Goal: Task Accomplishment & Management: Complete application form

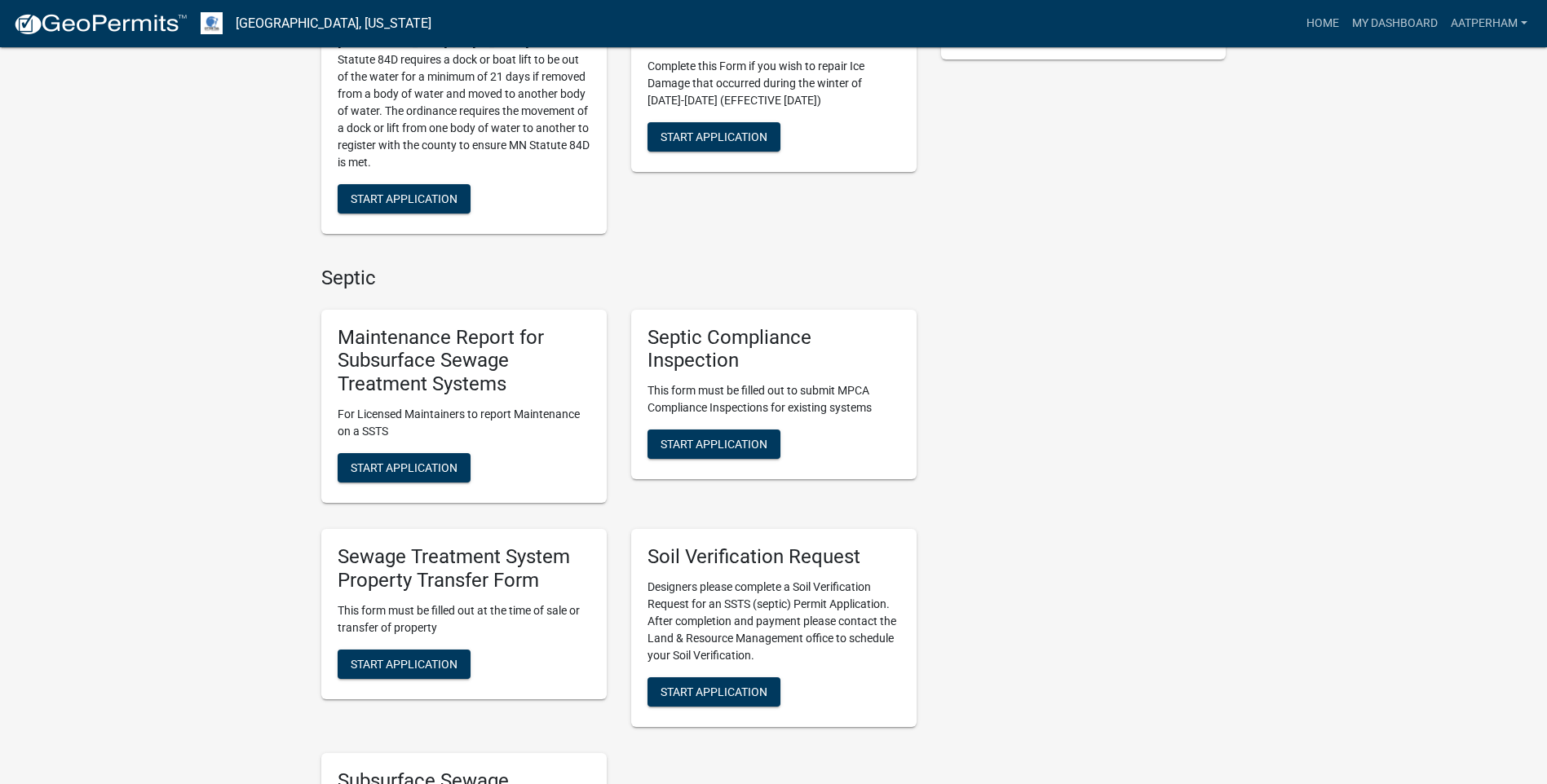
scroll to position [571, 0]
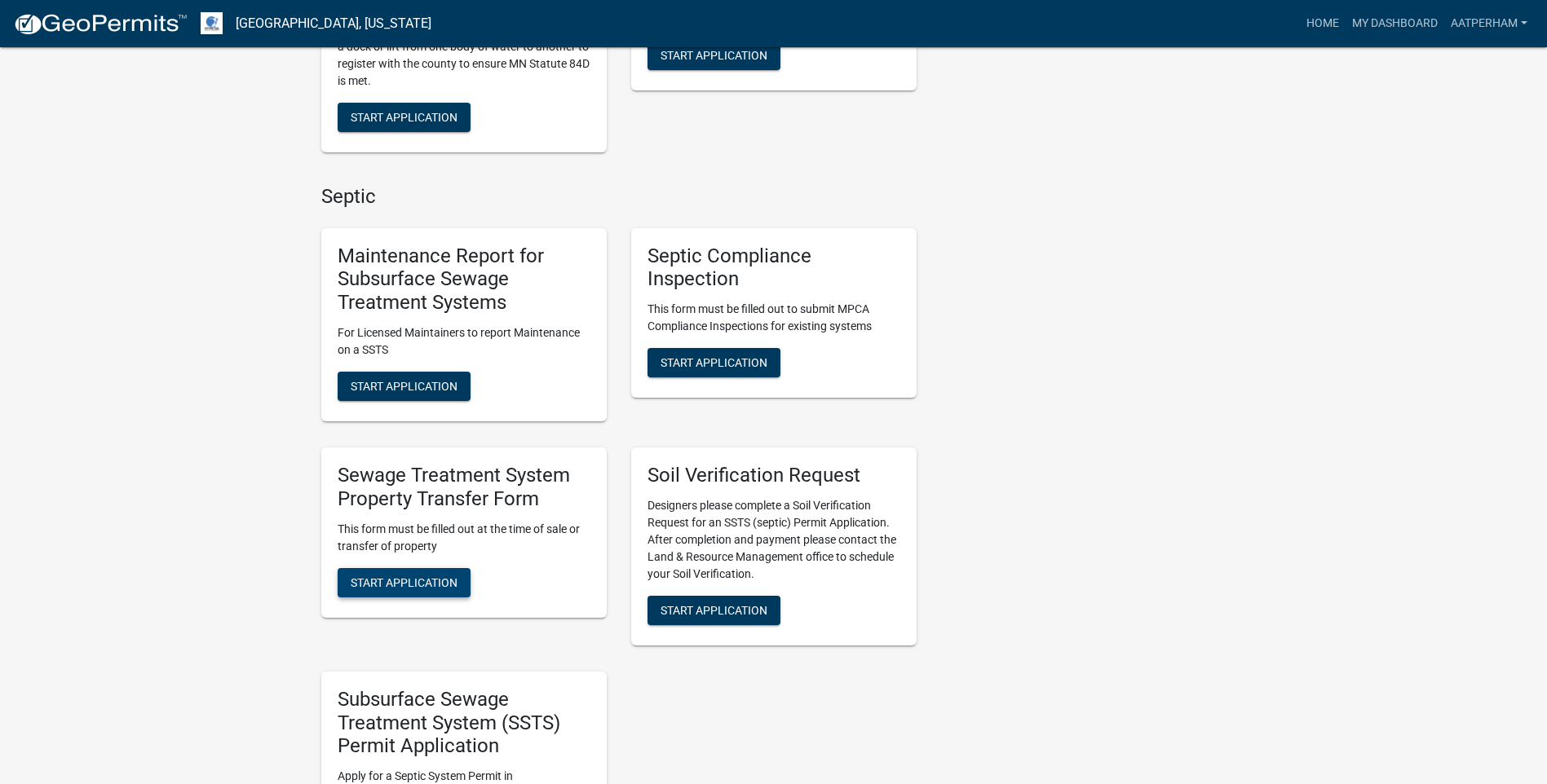
click at [446, 584] on span "Start Application" at bounding box center [405, 582] width 107 height 13
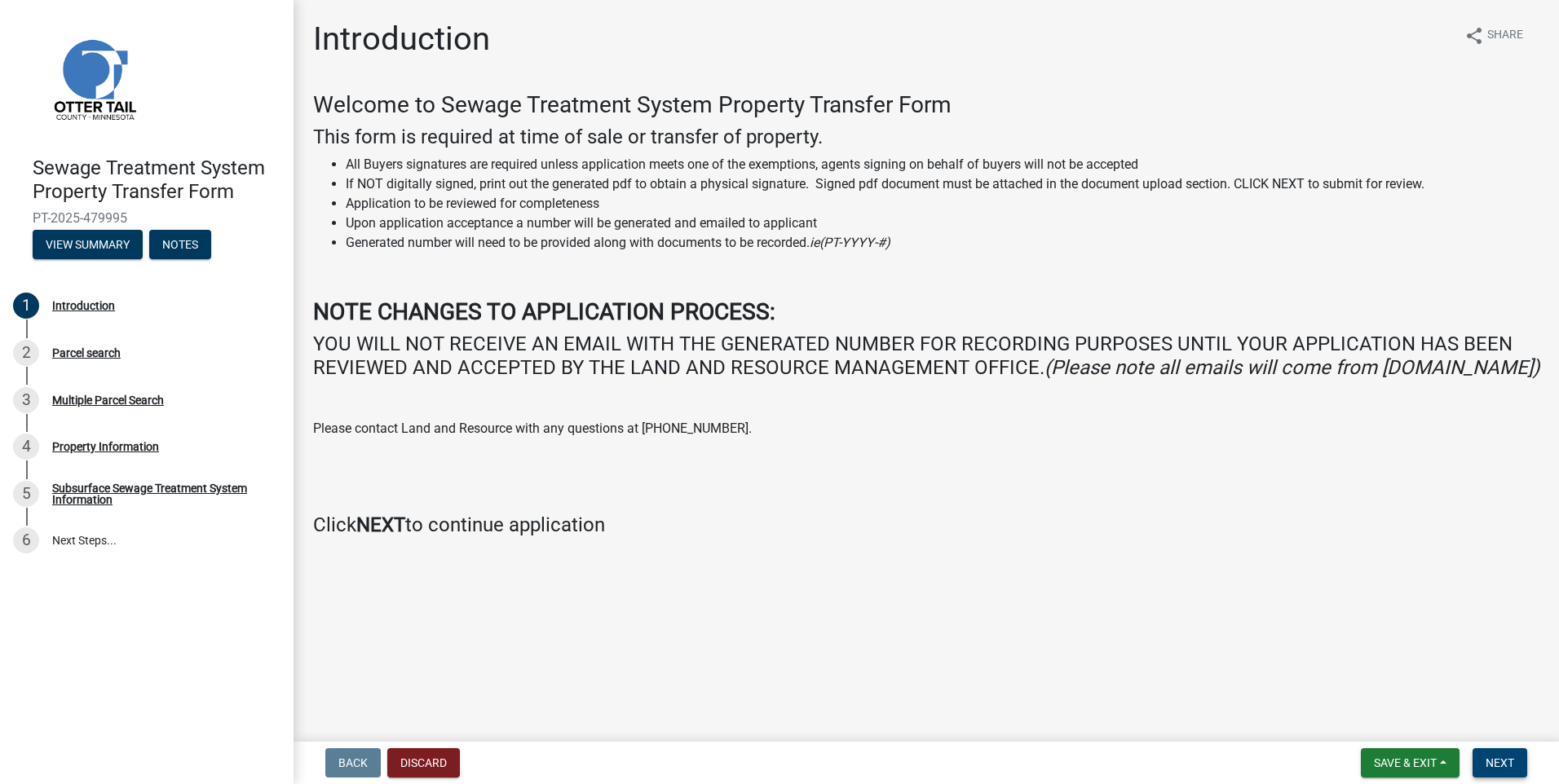
click at [1511, 756] on span "Next" at bounding box center [1500, 763] width 29 height 13
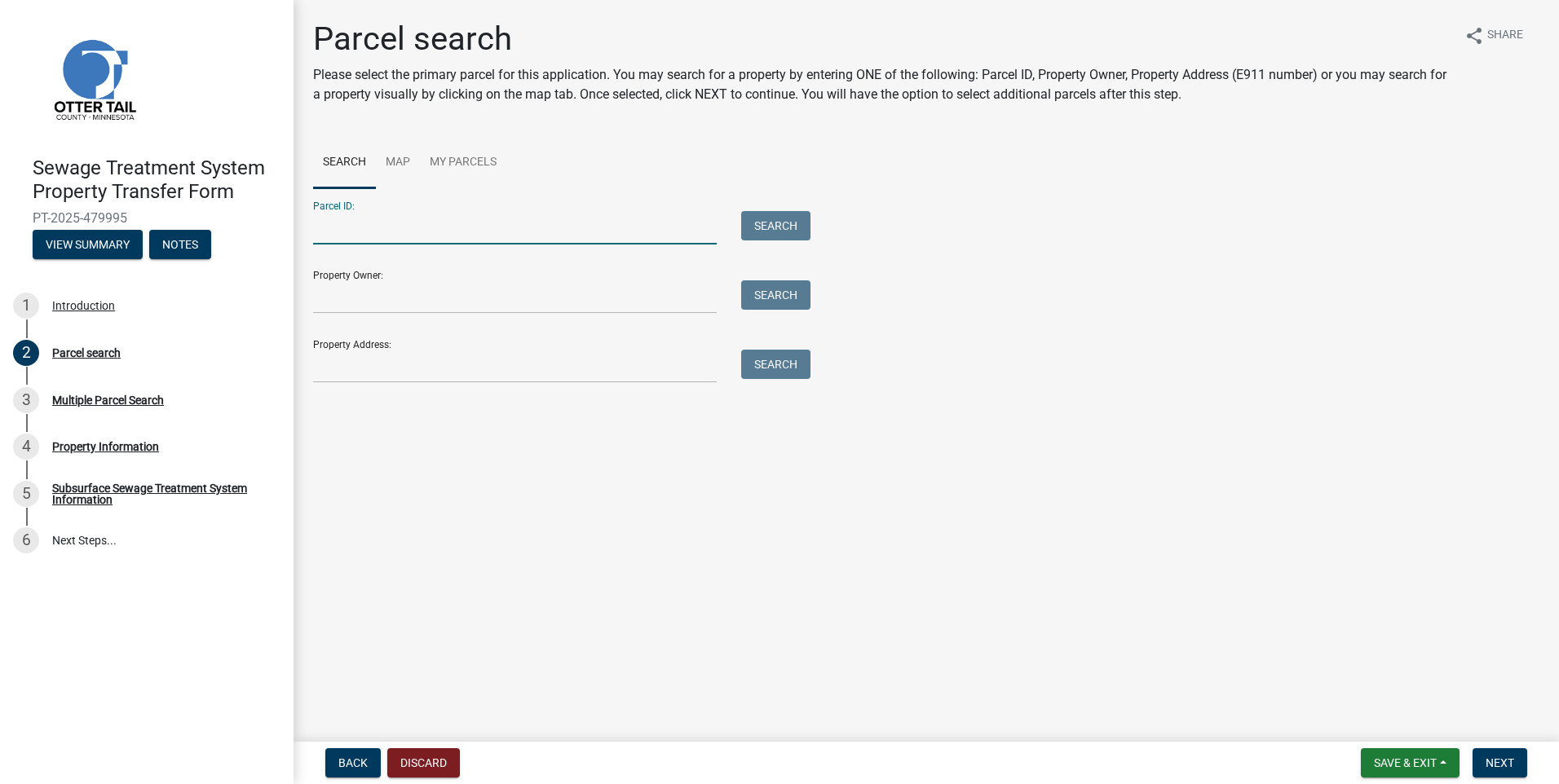
drag, startPoint x: 379, startPoint y: 220, endPoint x: 336, endPoint y: 229, distance: 43.9
click at [379, 220] on input "Parcel ID:" at bounding box center [514, 228] width 404 height 33
click at [363, 226] on input "Parcel ID:" at bounding box center [514, 228] width 404 height 33
drag, startPoint x: 474, startPoint y: 222, endPoint x: 4, endPoint y: 219, distance: 470.0
click at [4, 219] on div "Sewage Treatment System Property Transfer Form PT-2025-479995 View Summary Note…" at bounding box center [780, 392] width 1559 height 784
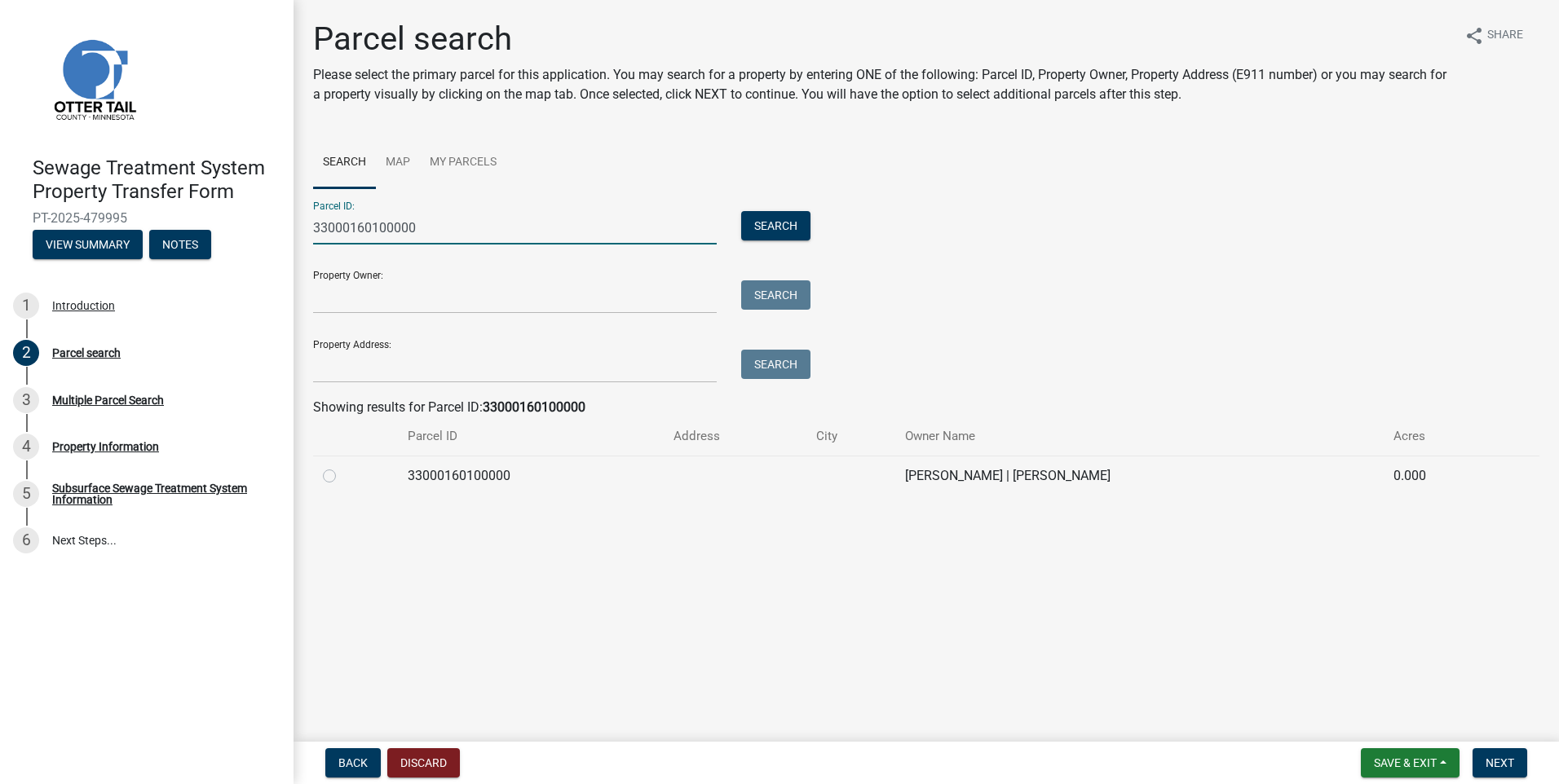
type input "33000160100000"
click at [343, 466] on label at bounding box center [343, 466] width 0 height 0
click at [343, 473] on input "radio" at bounding box center [347, 471] width 10 height 10
radio input "true"
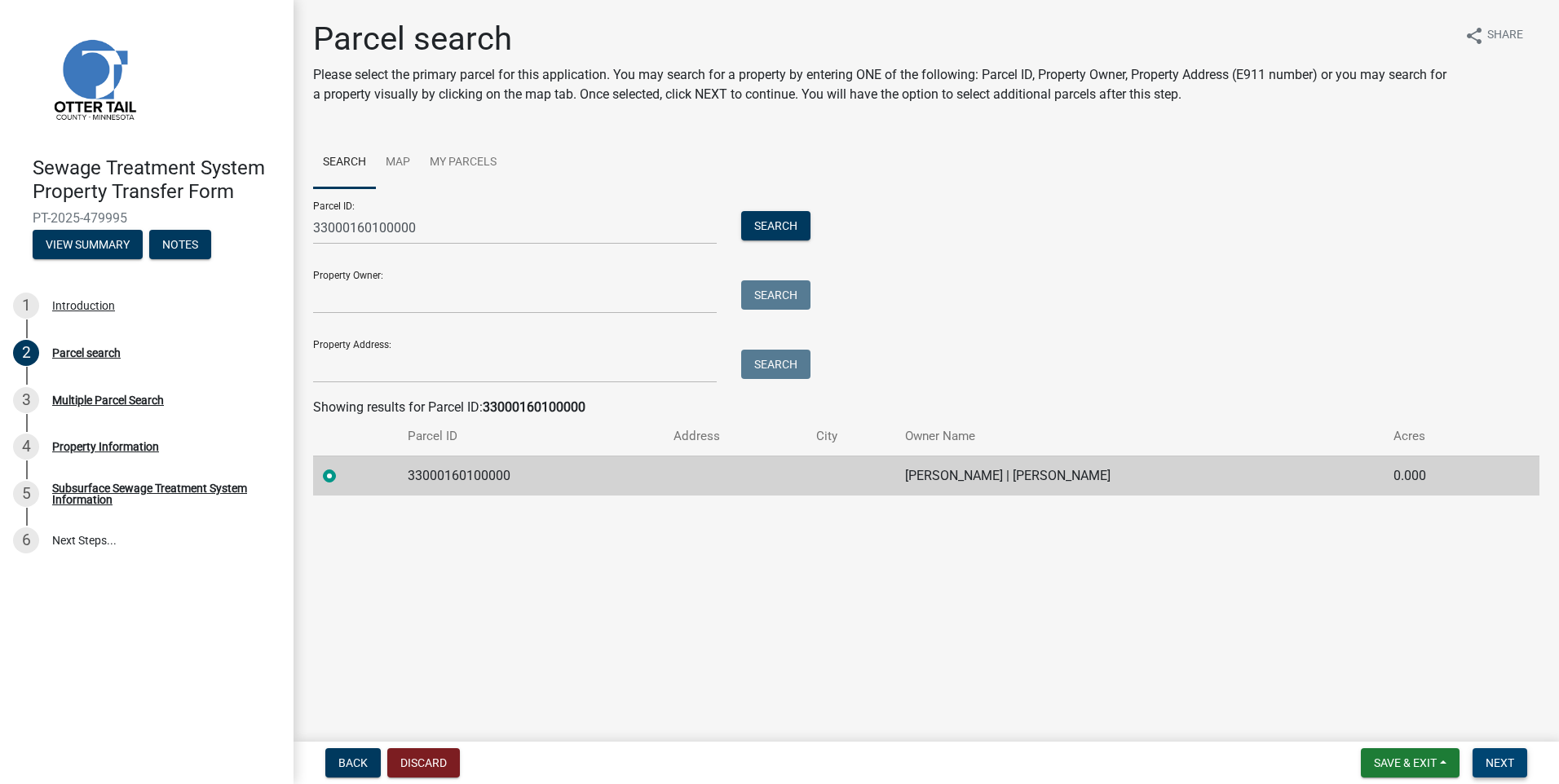
click at [1489, 769] on span "Next" at bounding box center [1500, 763] width 29 height 13
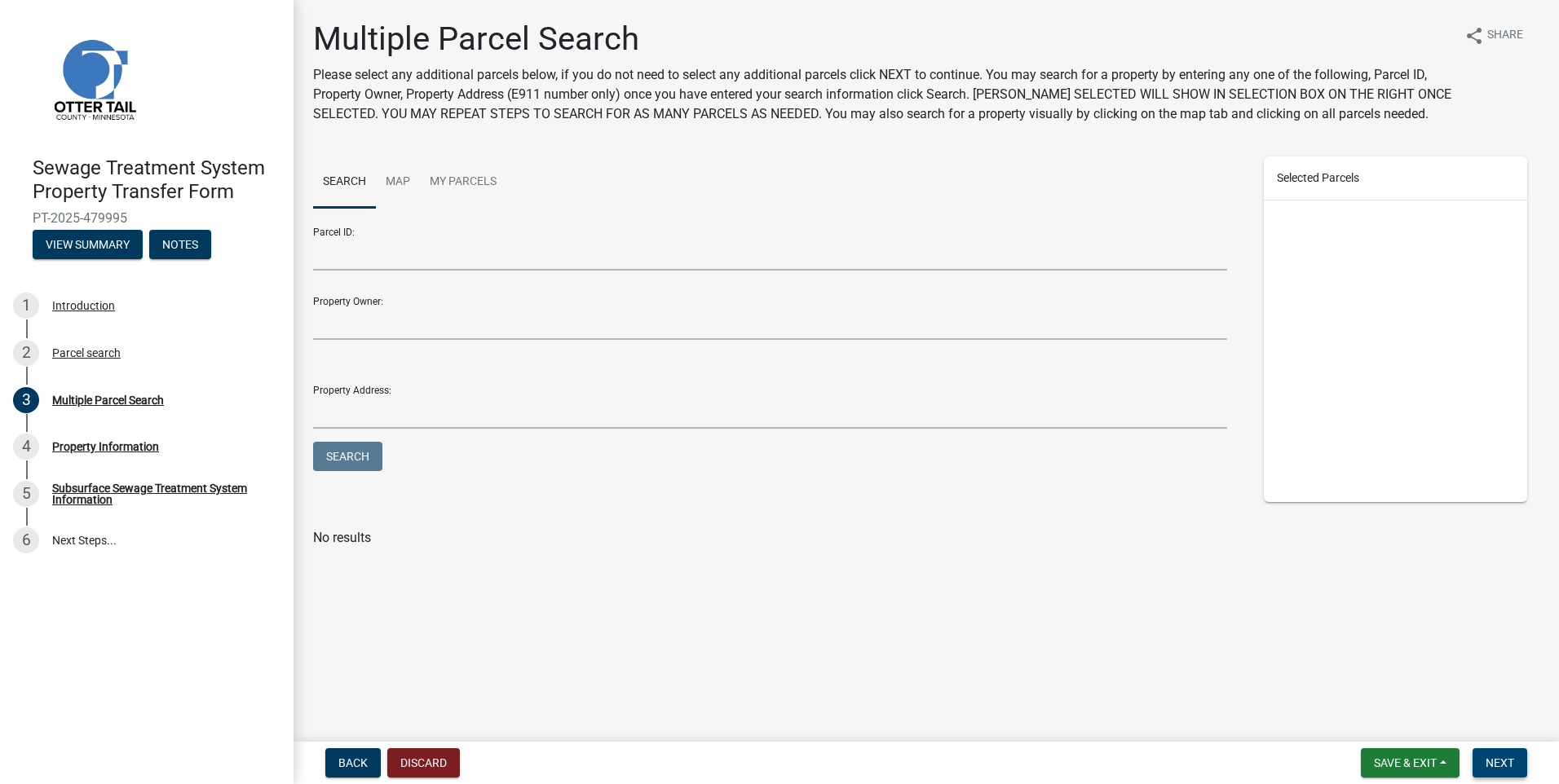
click at [1505, 759] on span "Next" at bounding box center [1500, 763] width 29 height 13
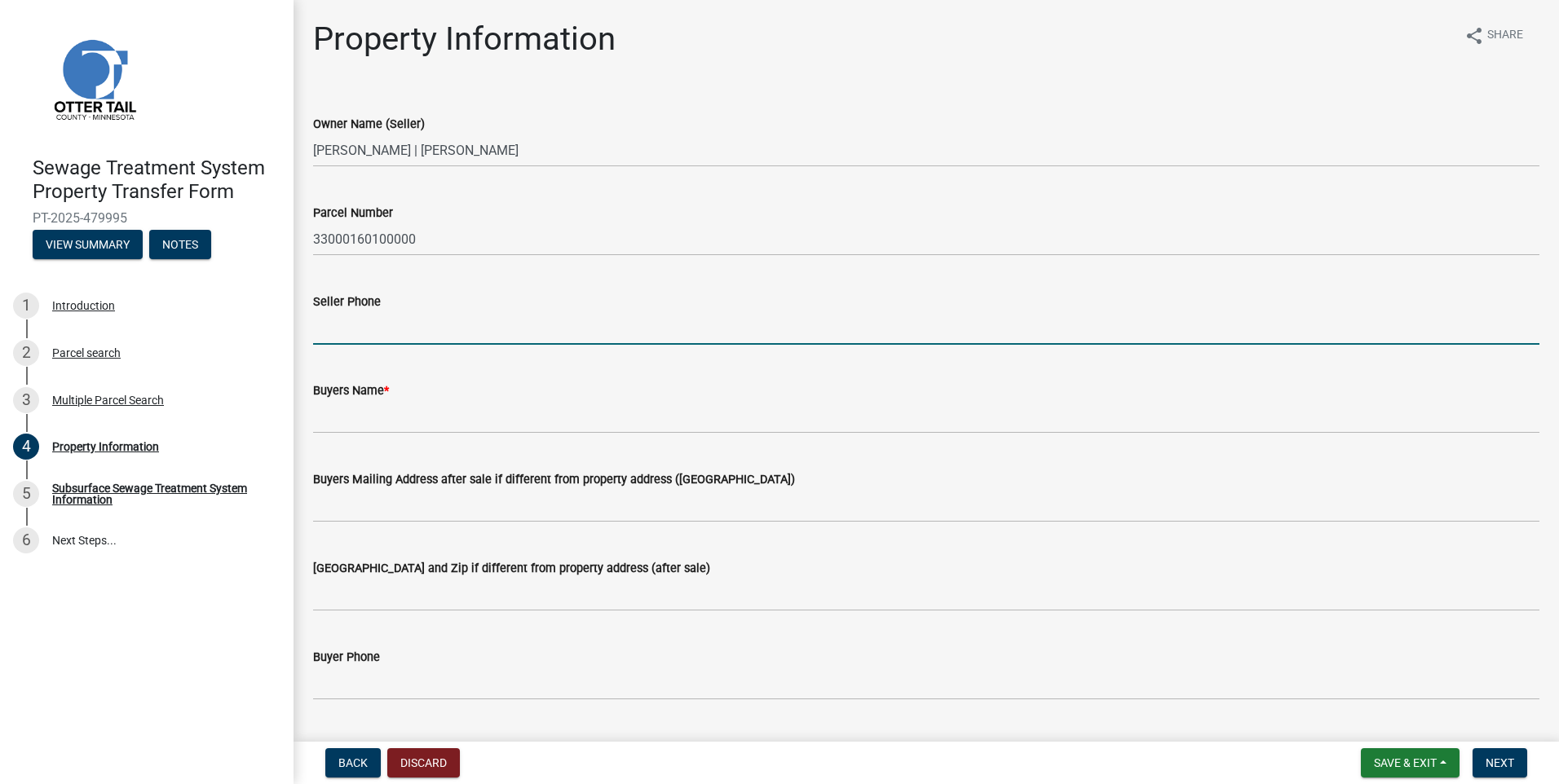
click at [352, 331] on input "Seller Phone" at bounding box center [926, 328] width 1227 height 33
type input "[PHONE_NUMBER]"
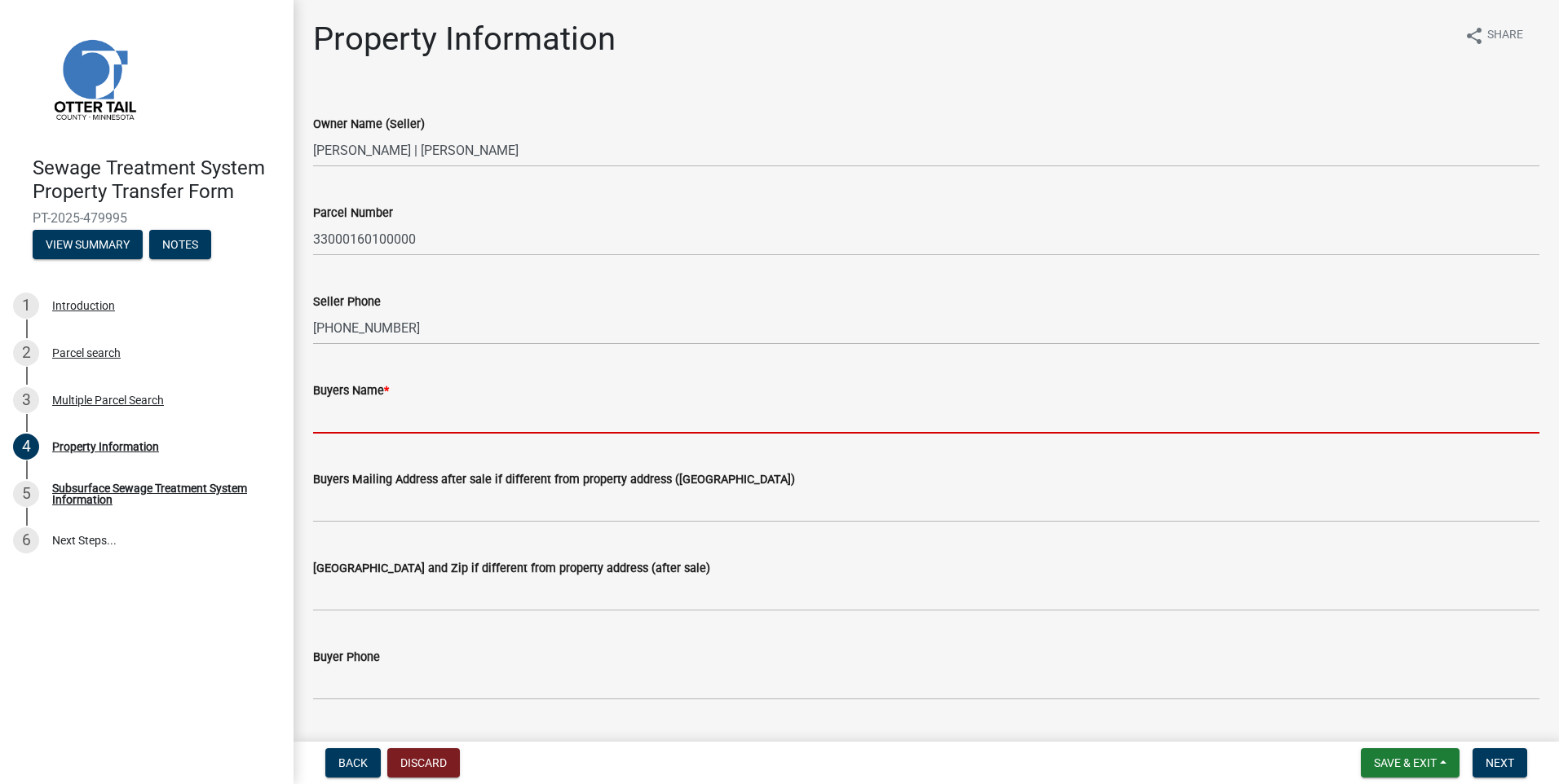
click at [366, 426] on input "Buyers Name *" at bounding box center [926, 417] width 1227 height 33
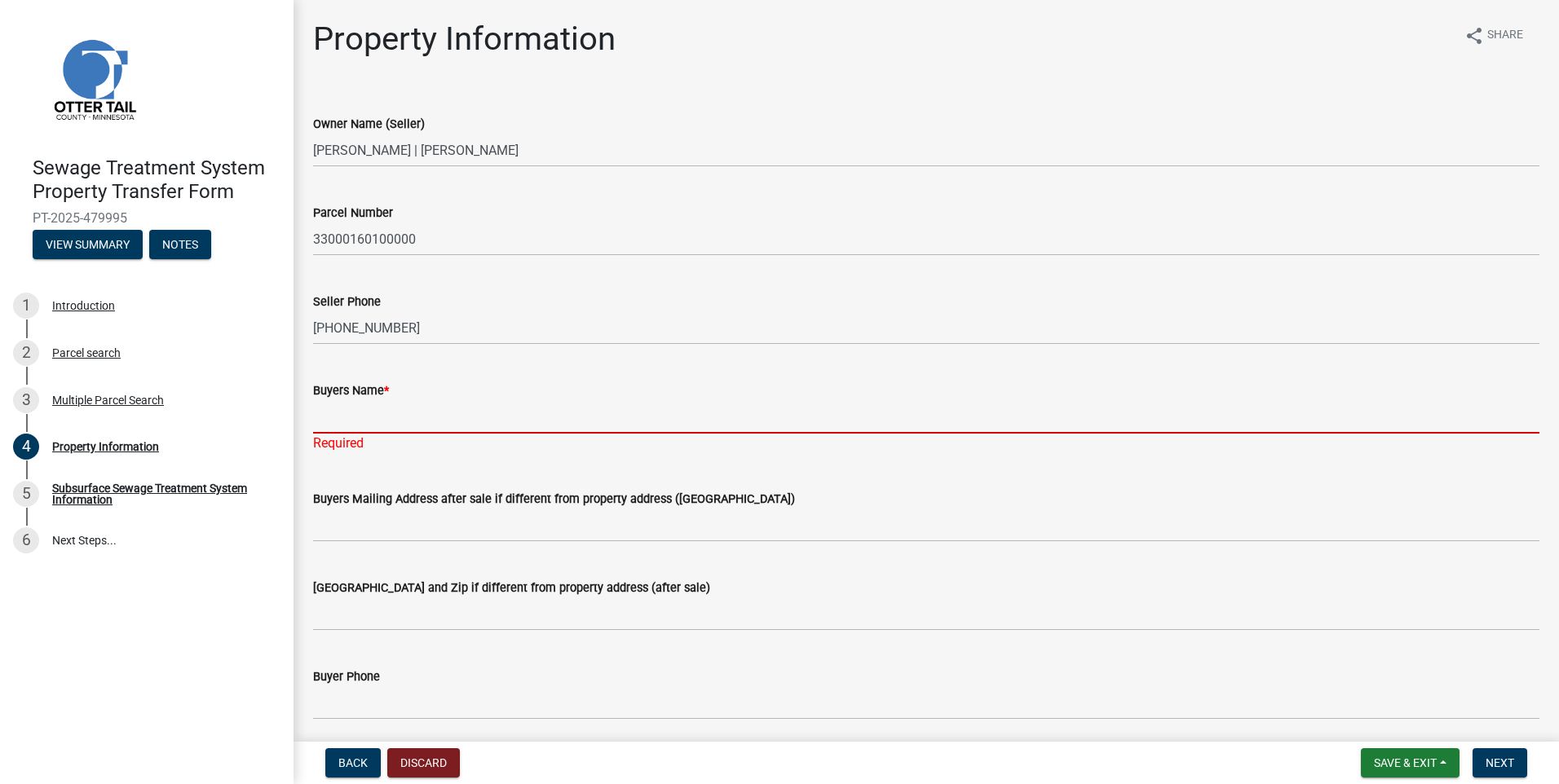
click at [444, 418] on input "Buyers Name *" at bounding box center [926, 417] width 1227 height 33
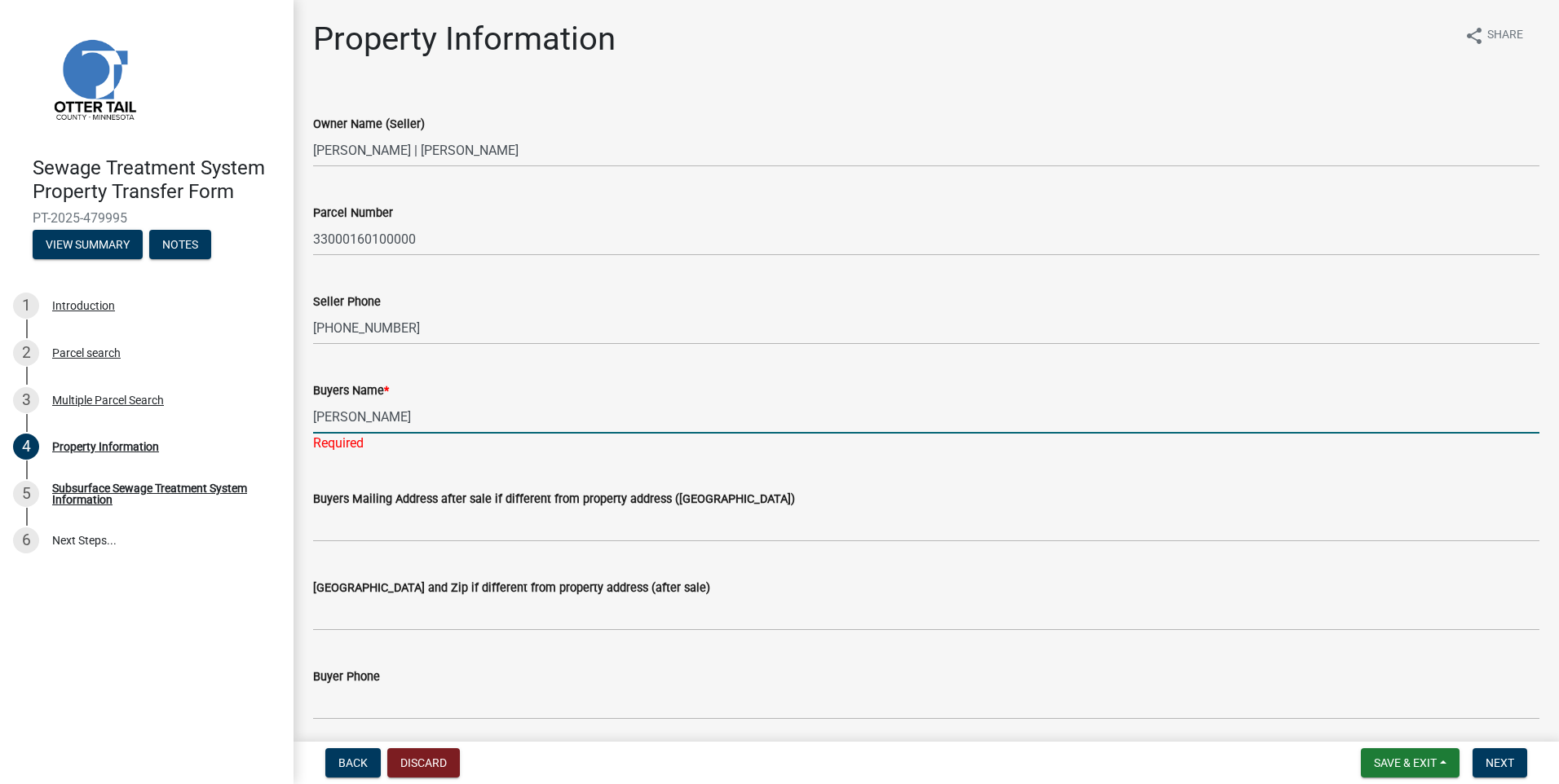
type input "[PERSON_NAME]"
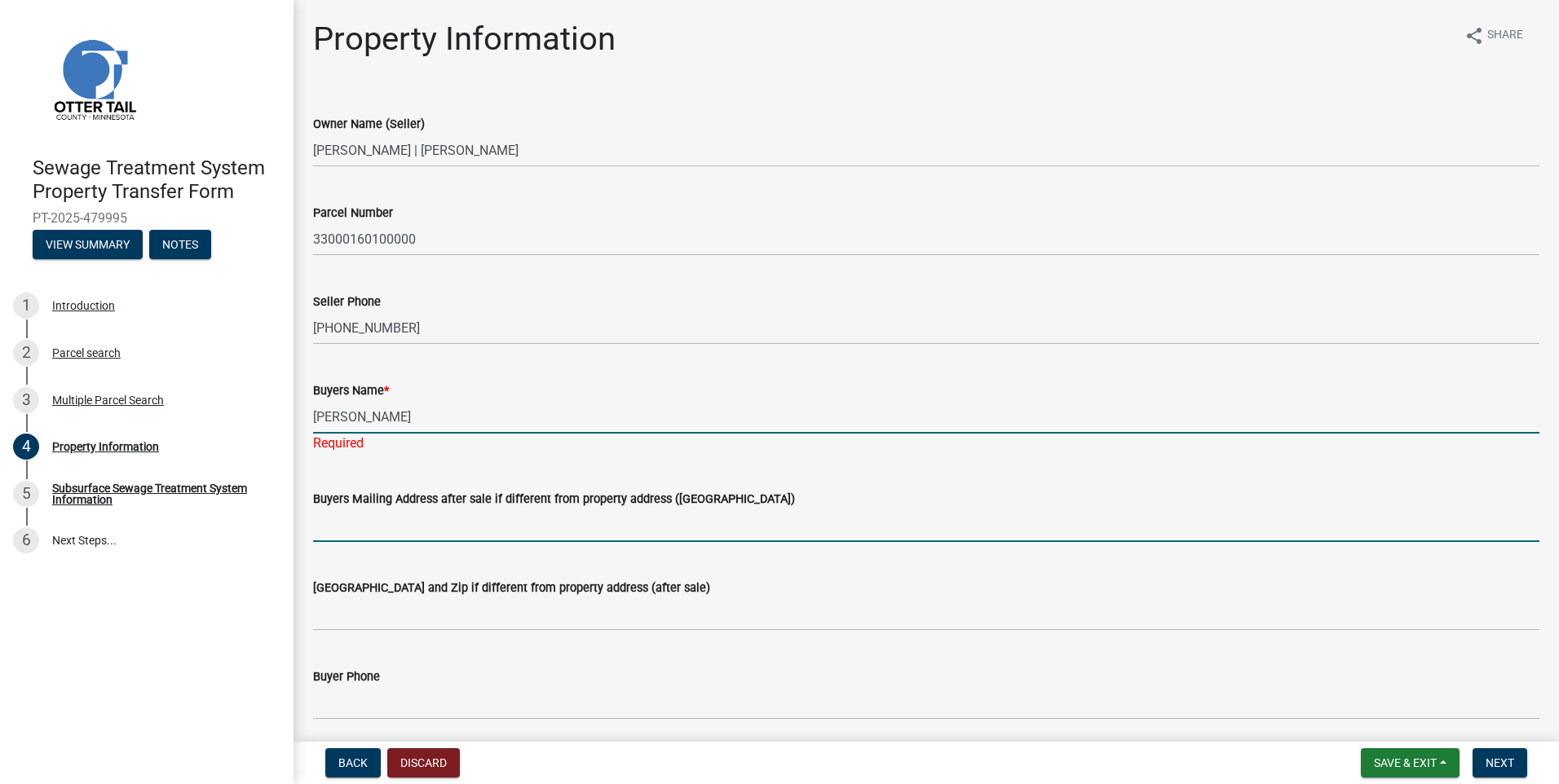
click at [366, 528] on wm-data-entity-input "Buyers Mailing Address after sale if different from property address ([GEOGRAPH…" at bounding box center [926, 511] width 1227 height 89
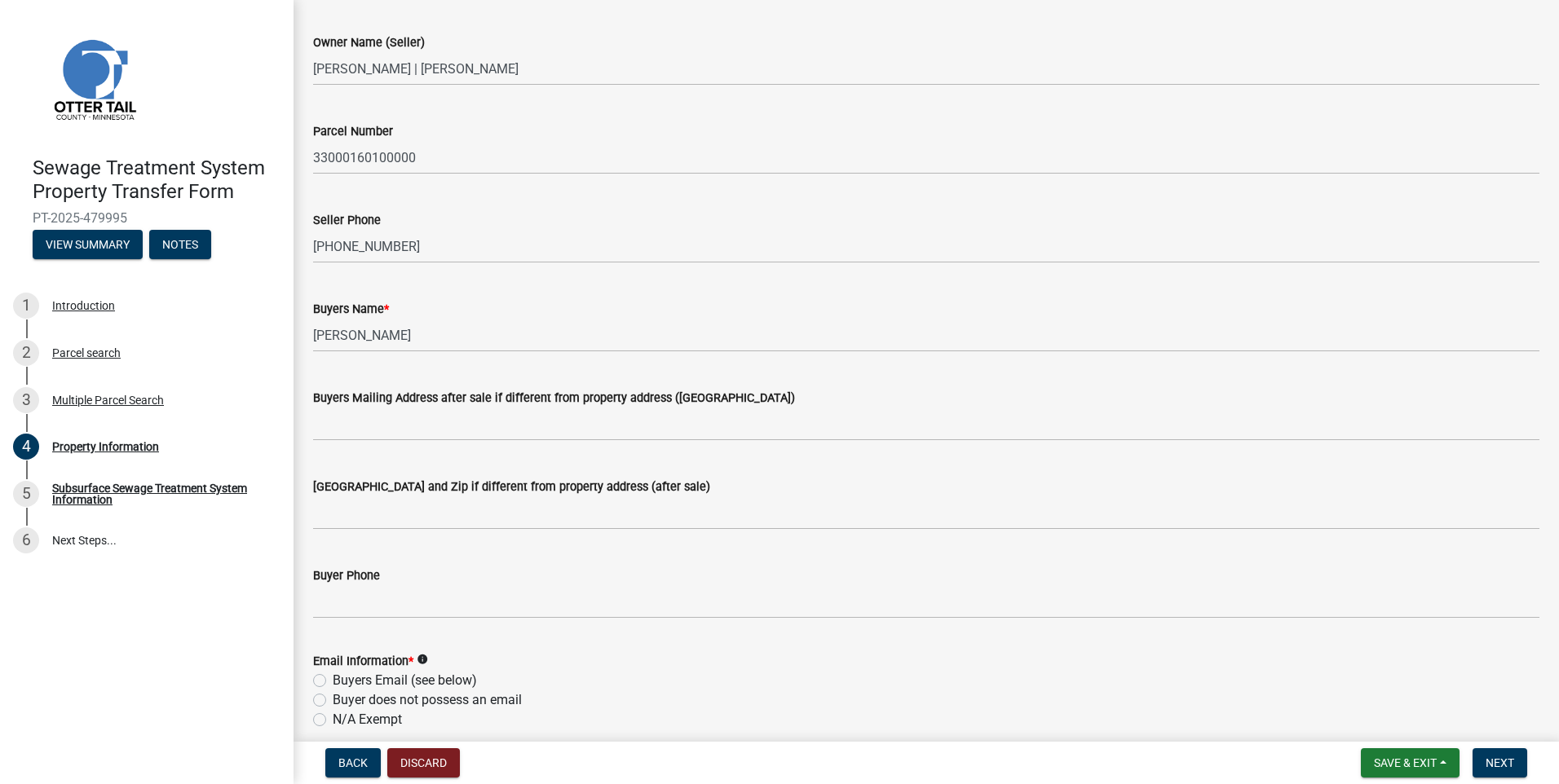
scroll to position [163, 0]
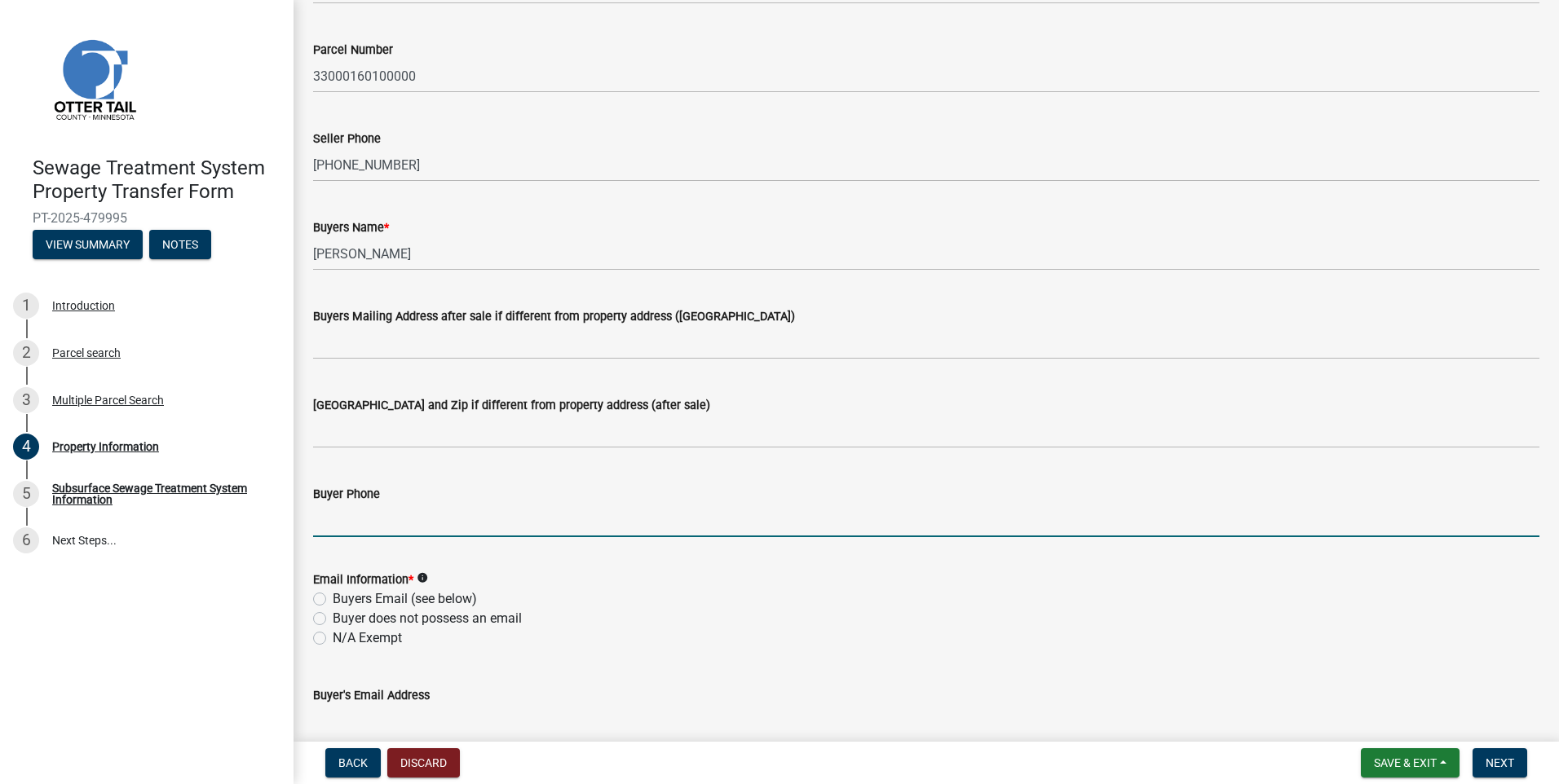
click at [340, 526] on input "Buyer Phone" at bounding box center [926, 521] width 1227 height 33
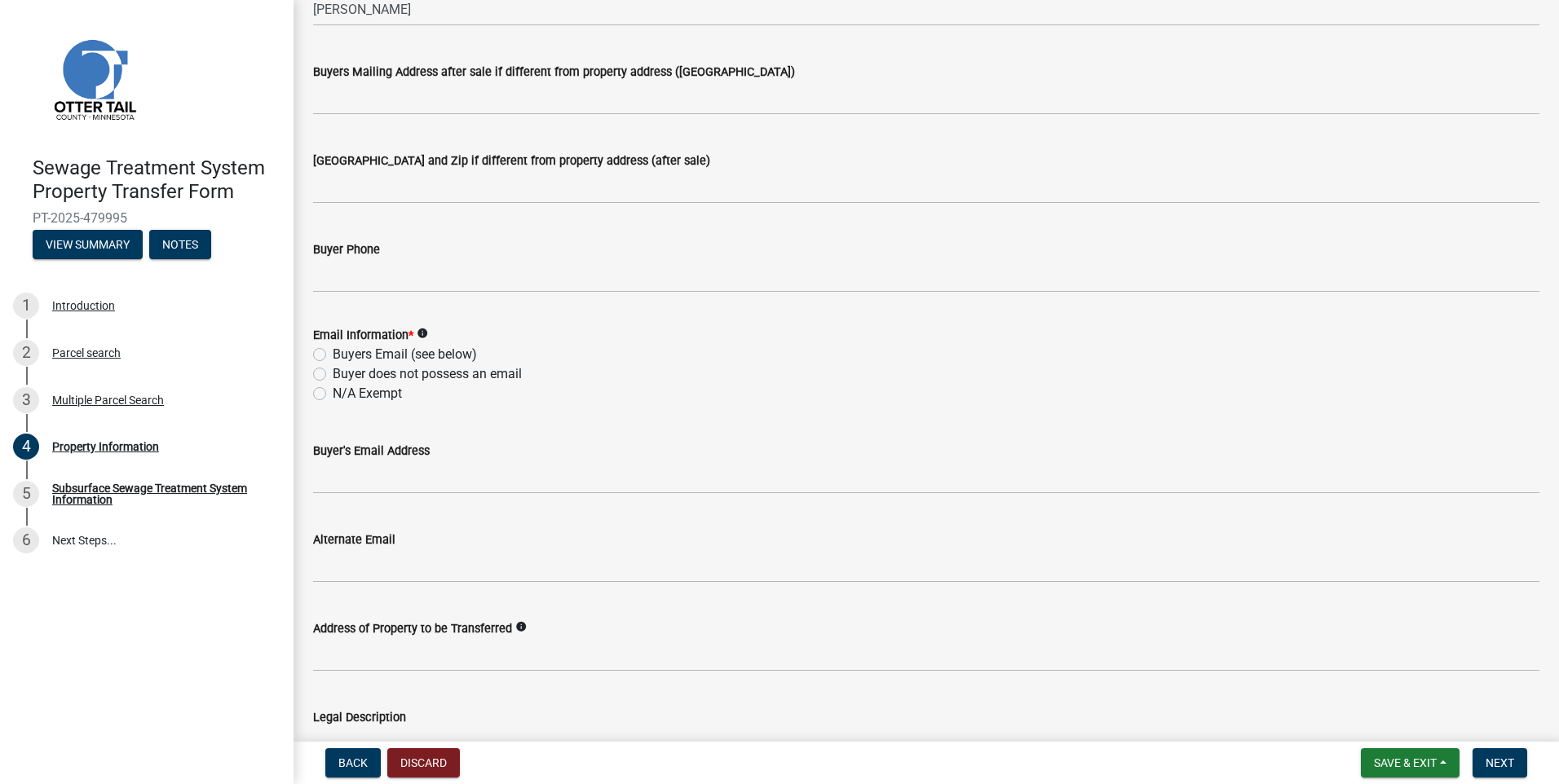
drag, startPoint x: 321, startPoint y: 356, endPoint x: 328, endPoint y: 380, distance: 25.0
click at [332, 356] on label "Buyers Email (see below)" at bounding box center [405, 355] width 144 height 19
click at [332, 356] on input "Buyers Email (see below)" at bounding box center [337, 350] width 10 height 10
radio input "true"
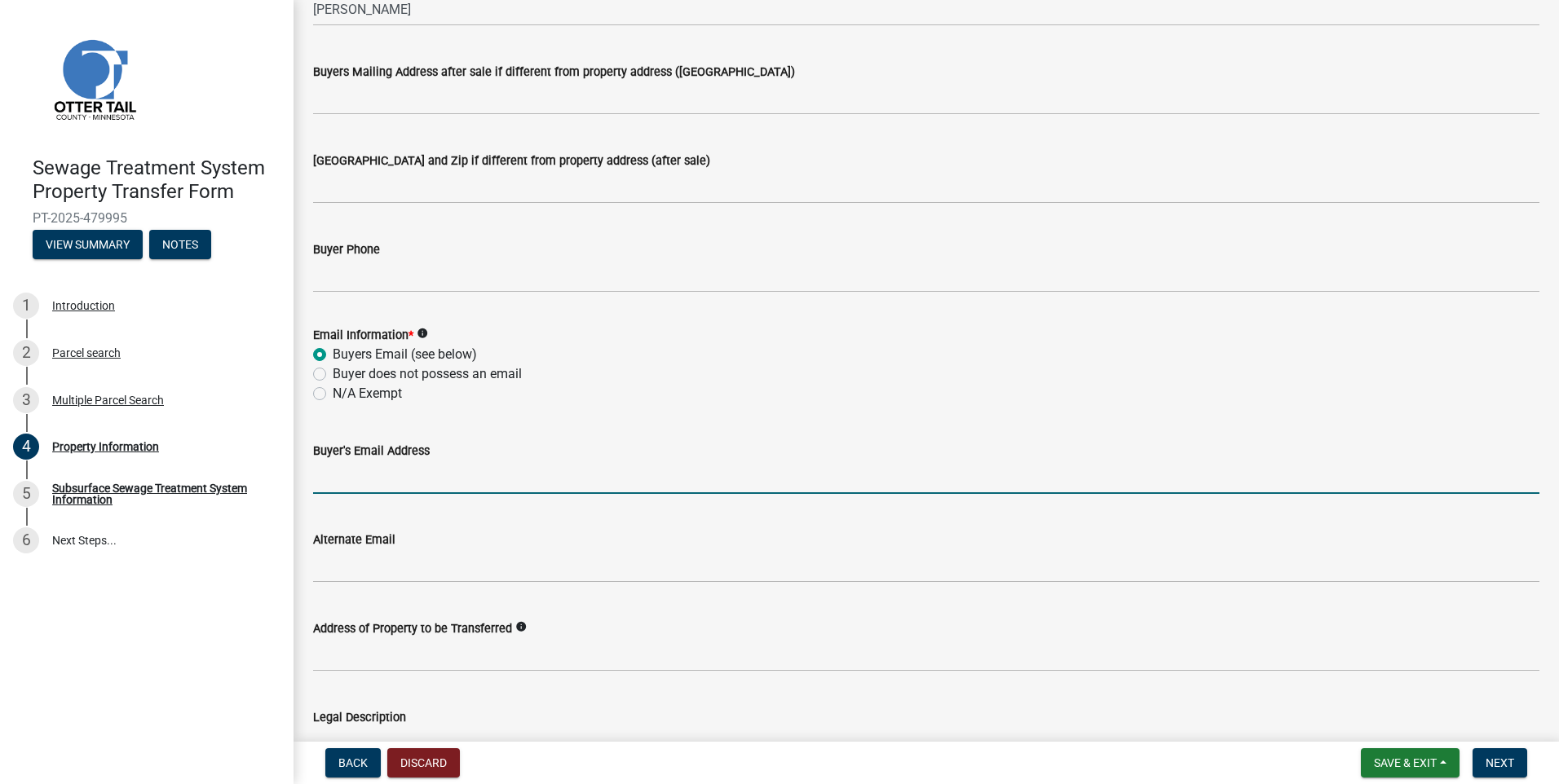
click at [333, 475] on input "Buyer's Email Address" at bounding box center [926, 477] width 1227 height 33
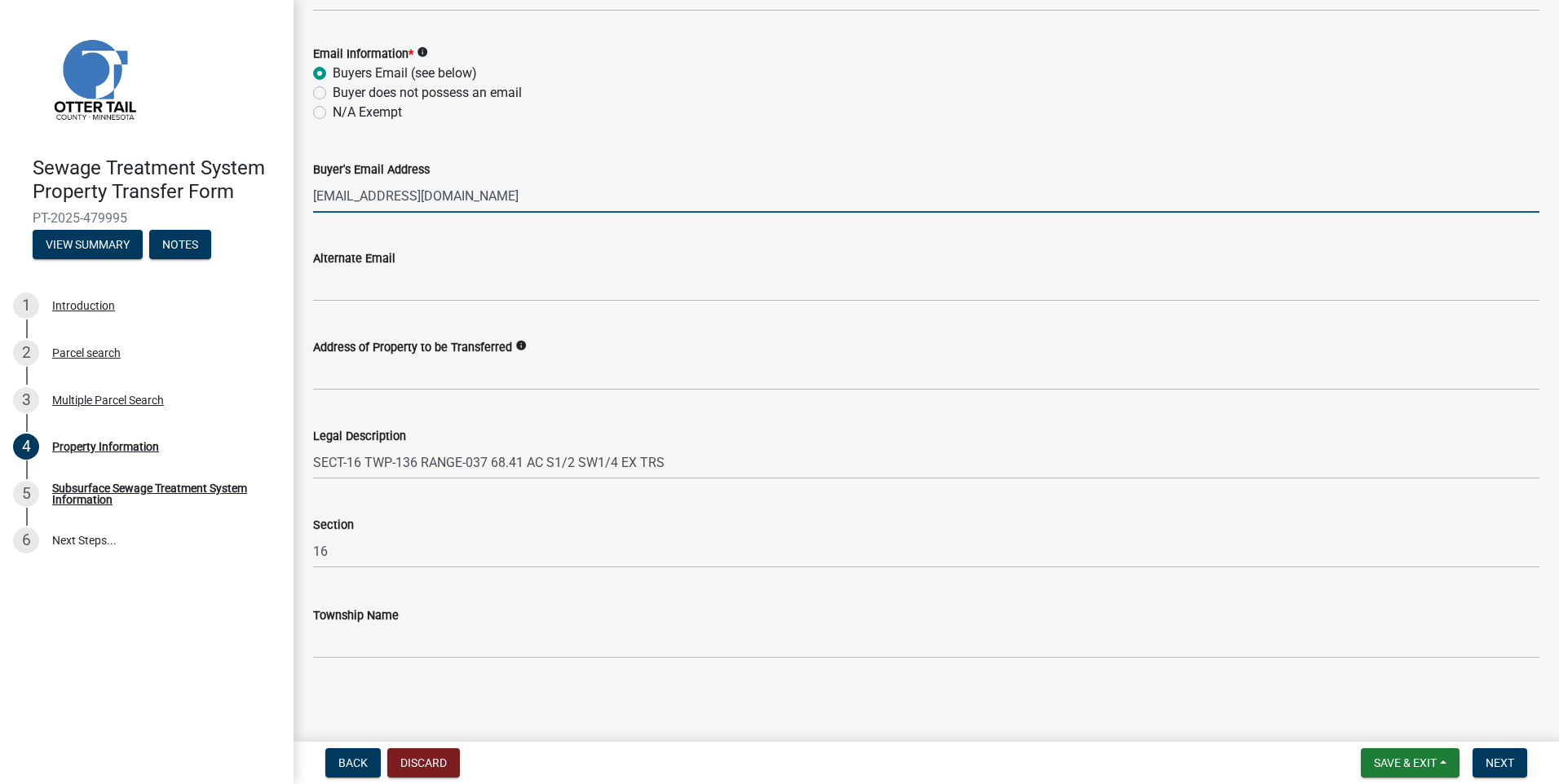
type input "[EMAIL_ADDRESS][DOMAIN_NAME]"
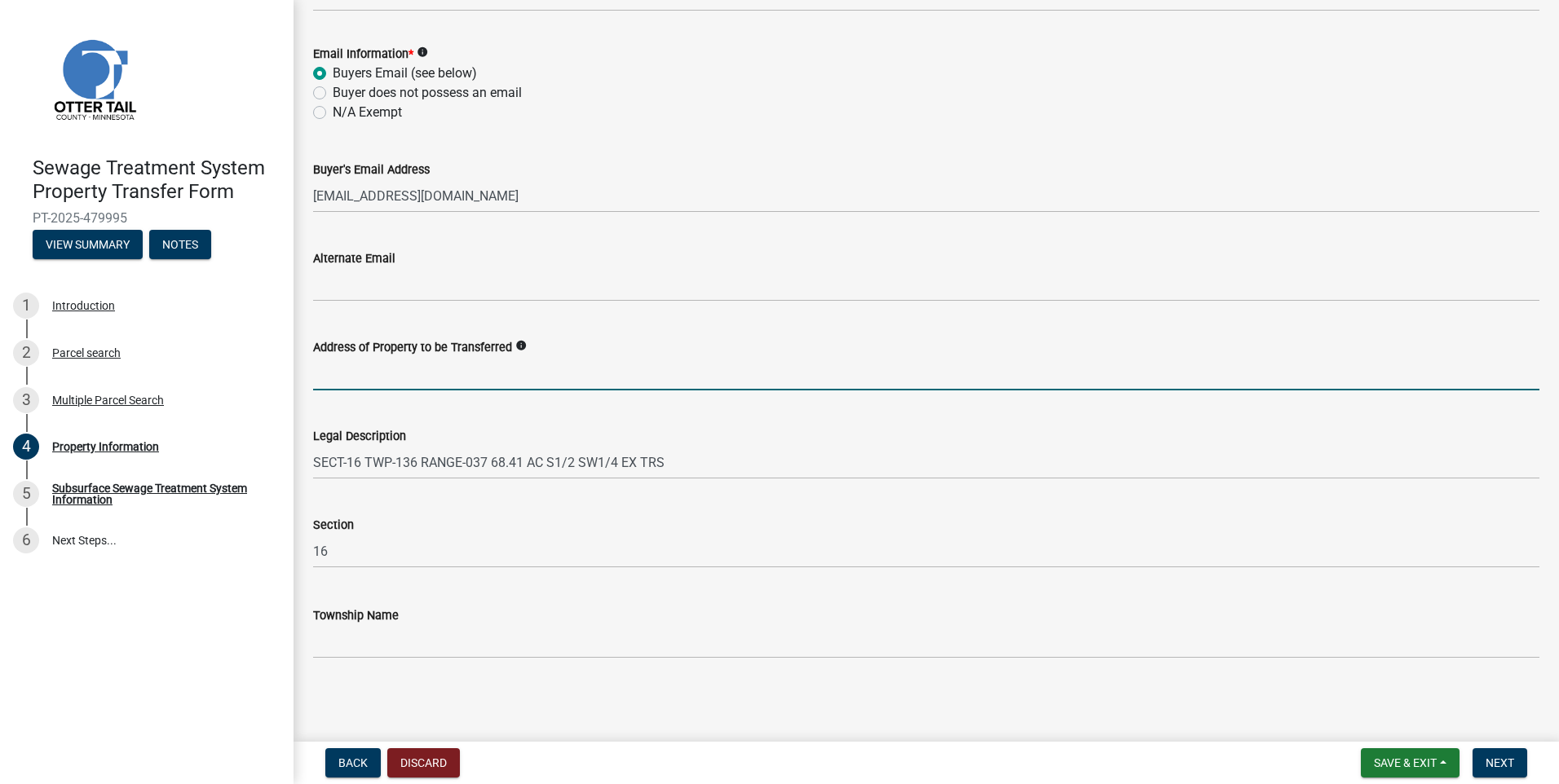
click at [645, 387] on input "Address of Property to be Transferred" at bounding box center [926, 374] width 1227 height 33
click at [342, 379] on input "Address of Property to be Transferred" at bounding box center [926, 374] width 1227 height 33
paste input "TBD (Parcel B)"
type input "TBD (Parcel B) [US_STATE][GEOGRAPHIC_DATA][PERSON_NAME] MN 56567"
click at [1487, 756] on span "Next" at bounding box center [1500, 763] width 29 height 13
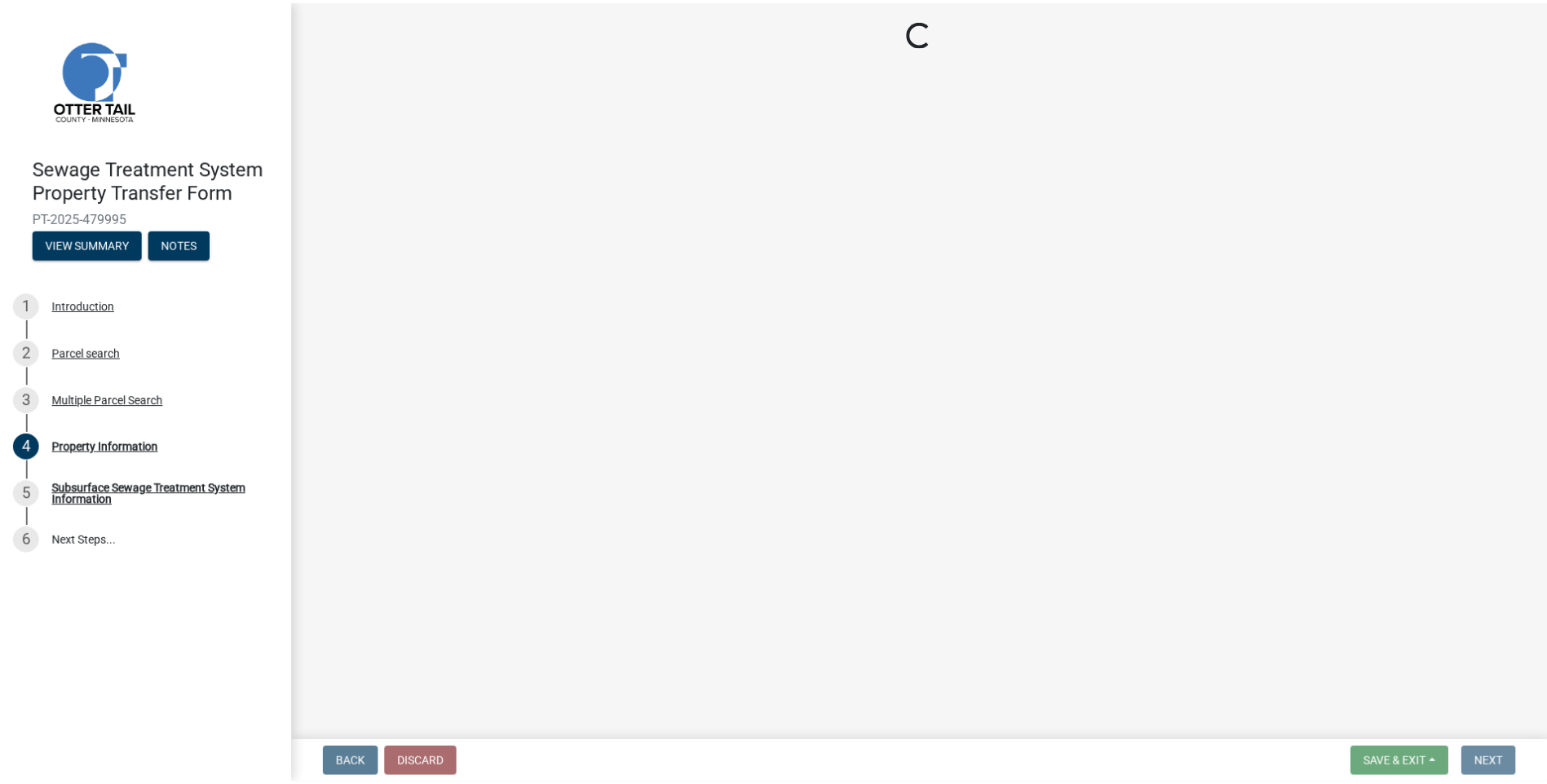
scroll to position [0, 0]
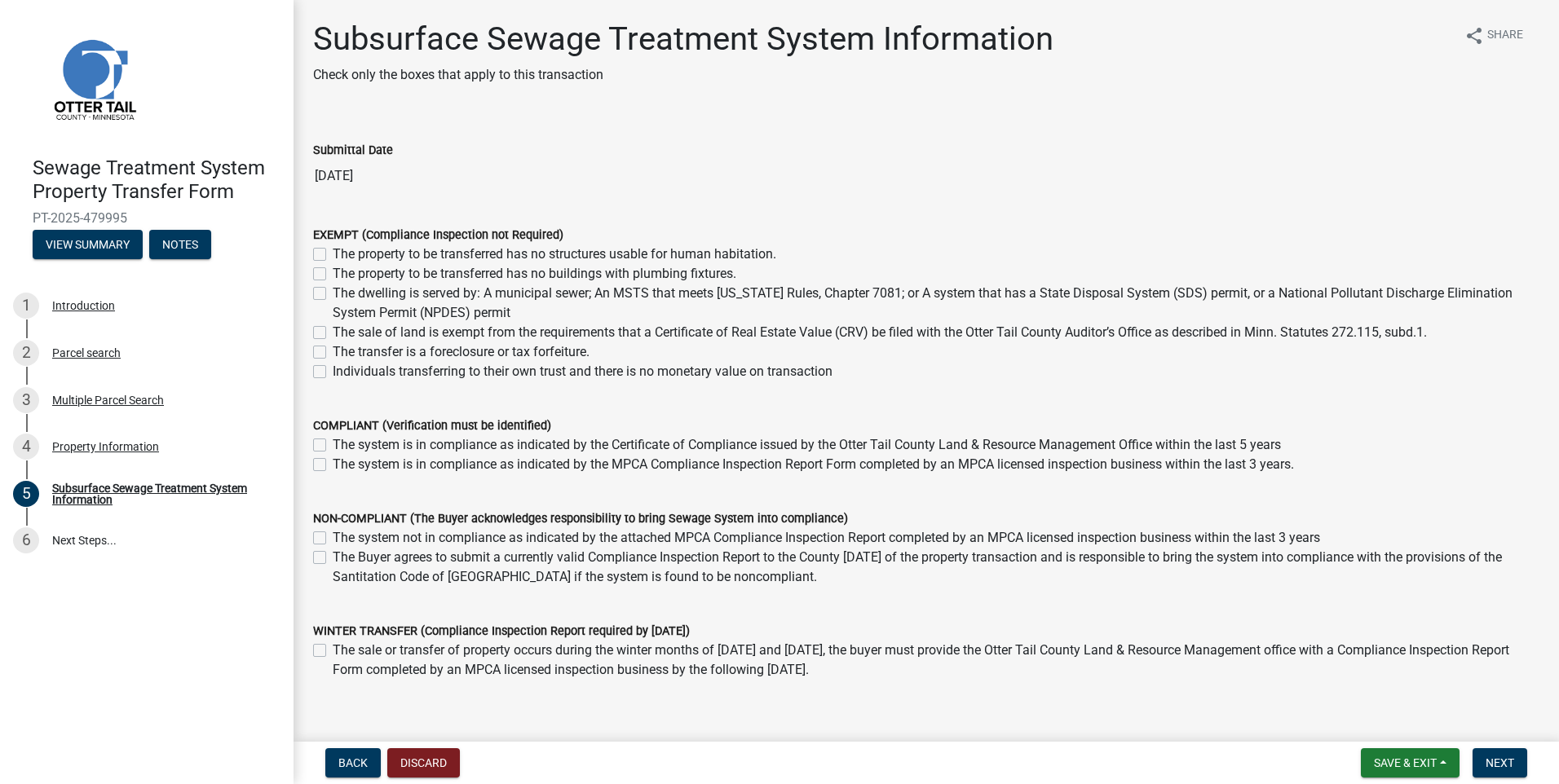
click at [332, 257] on label "The property to be transferred has no structures usable for human habitation." at bounding box center [554, 254] width 443 height 19
click at [332, 255] on input "The property to be transferred has no structures usable for human habitation." at bounding box center [337, 249] width 10 height 10
checkbox input "true"
checkbox input "false"
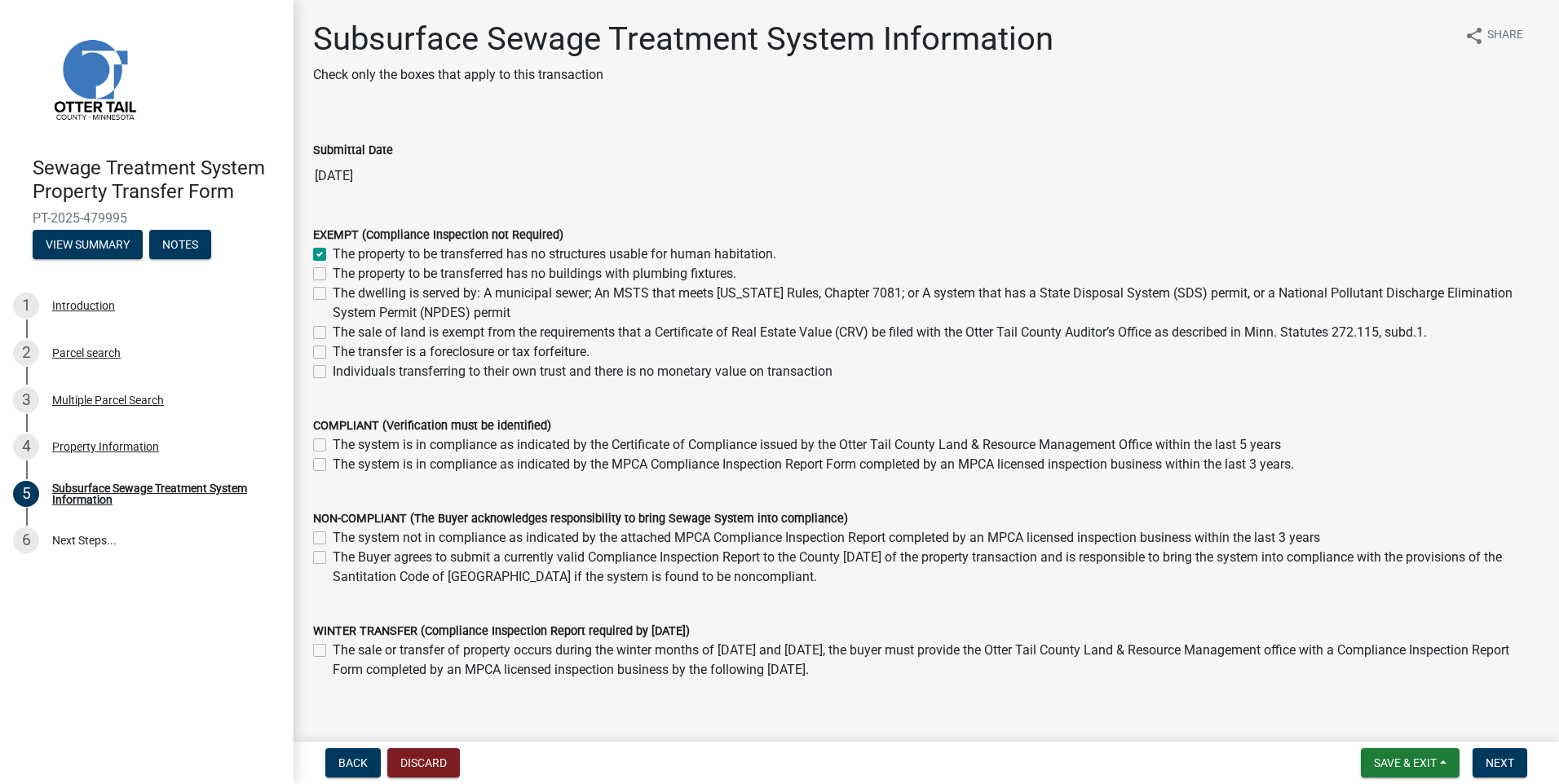
checkbox input "false"
click at [1503, 754] on button "Next" at bounding box center [1500, 764] width 54 height 30
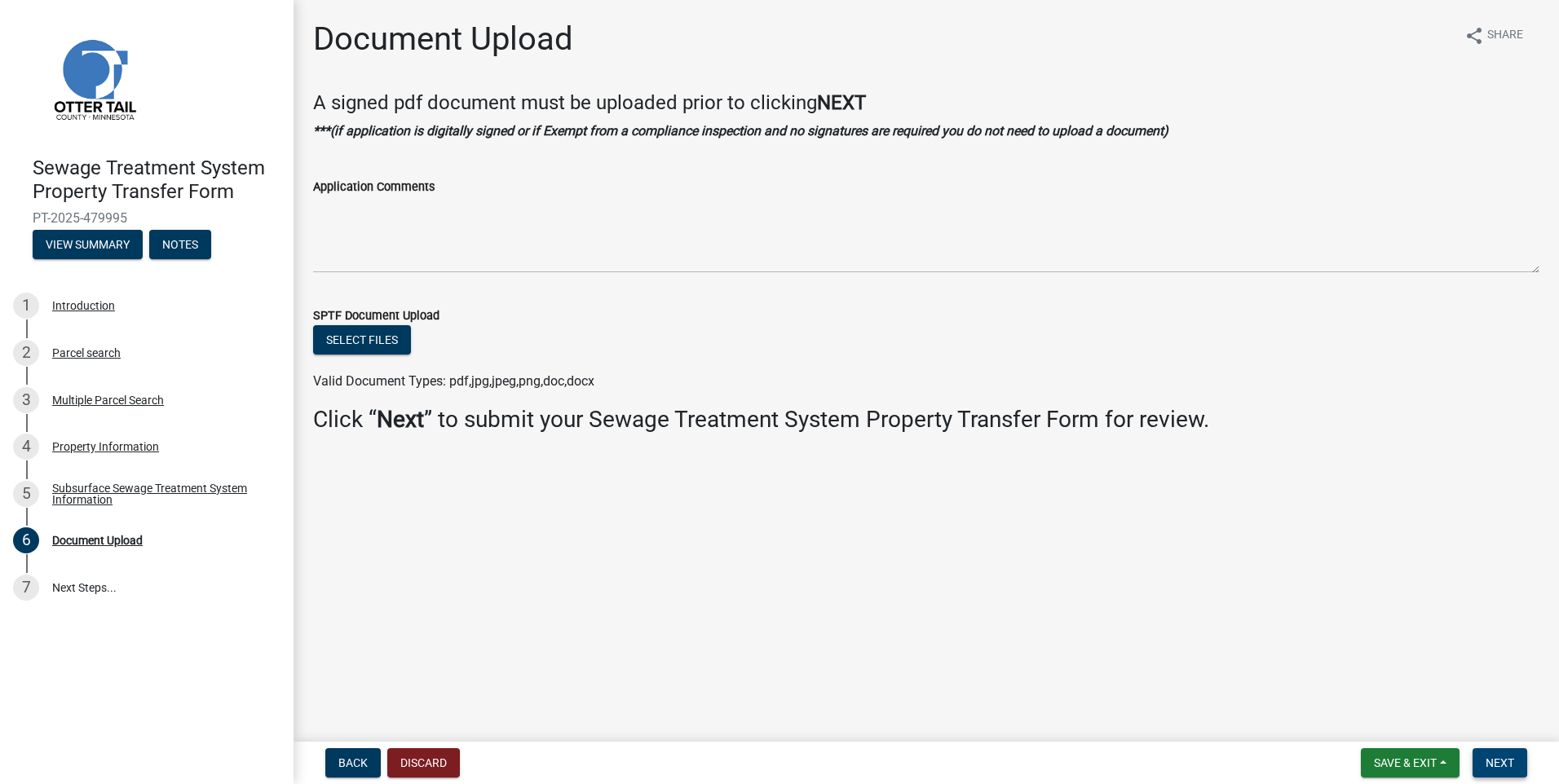
click at [1517, 759] on button "Next" at bounding box center [1500, 764] width 54 height 30
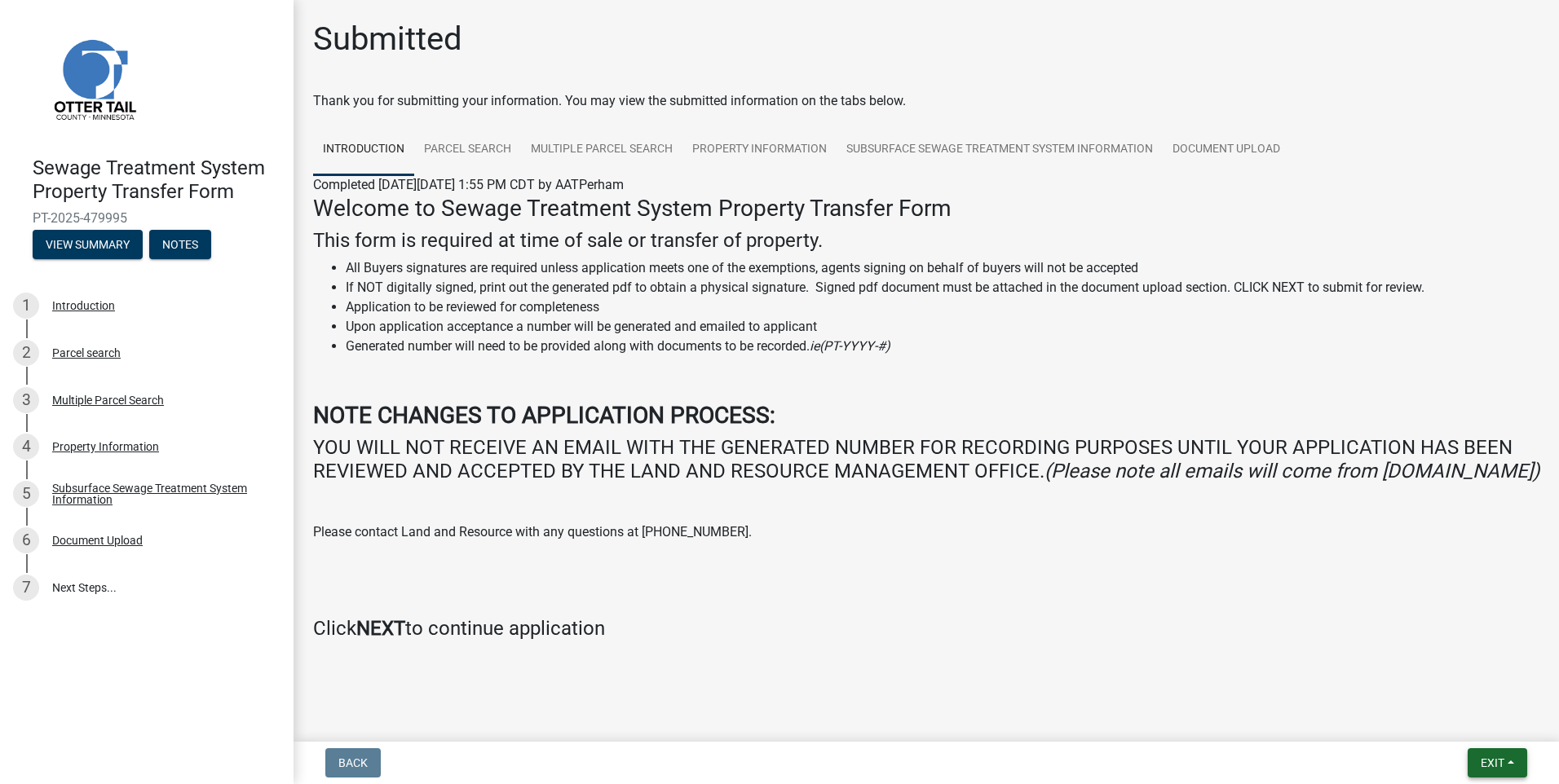
click at [1488, 762] on span "Exit" at bounding box center [1493, 763] width 24 height 13
click at [1446, 733] on button "Save & Exit" at bounding box center [1462, 720] width 130 height 39
